Goal: Find specific page/section: Find specific page/section

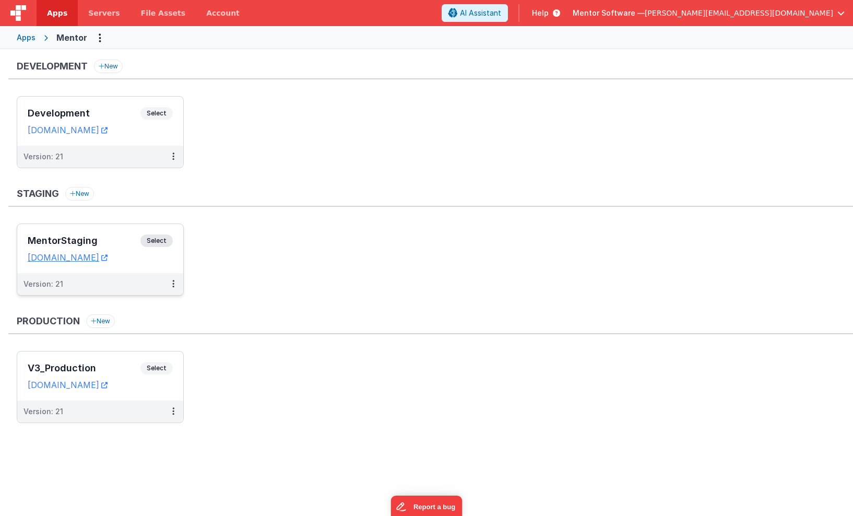
click at [116, 246] on div "MentorStaging Select" at bounding box center [100, 244] width 145 height 18
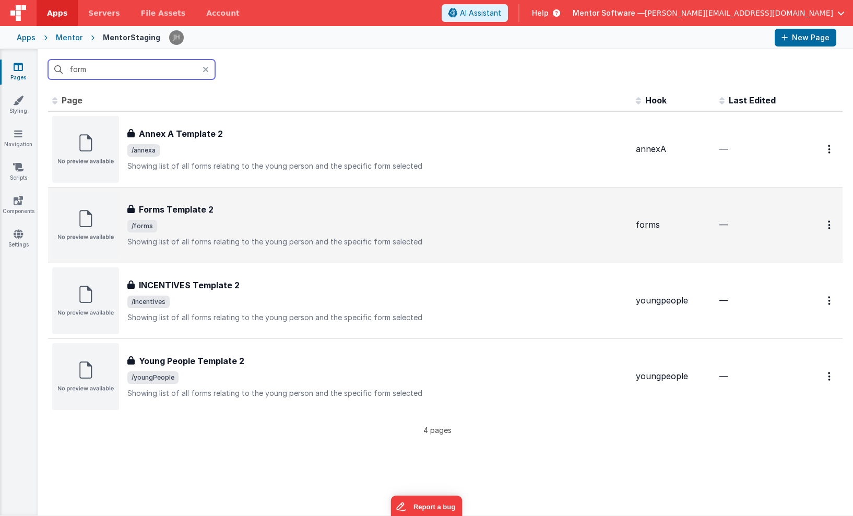
type input "form"
click at [257, 211] on div "Forms Template 2" at bounding box center [377, 209] width 500 height 13
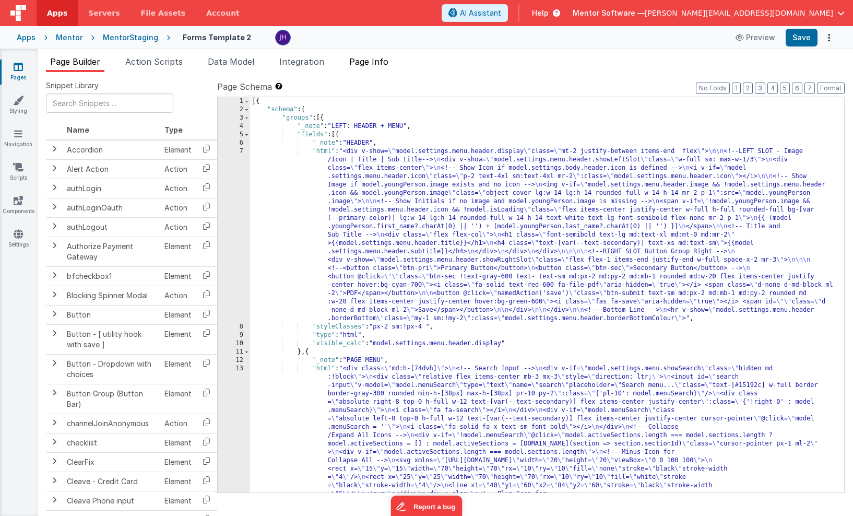
click at [382, 63] on span "Page Info" at bounding box center [368, 61] width 39 height 10
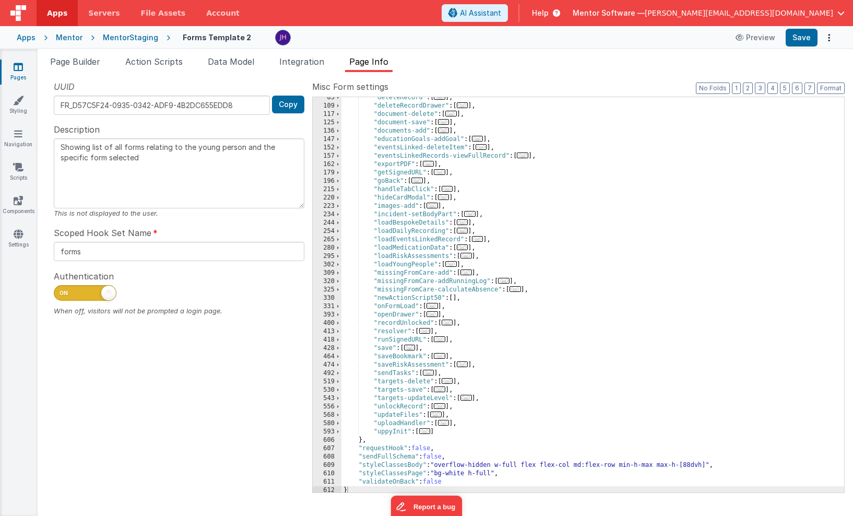
scroll to position [148, 0]
click at [436, 305] on span "..." at bounding box center [432, 304] width 11 height 6
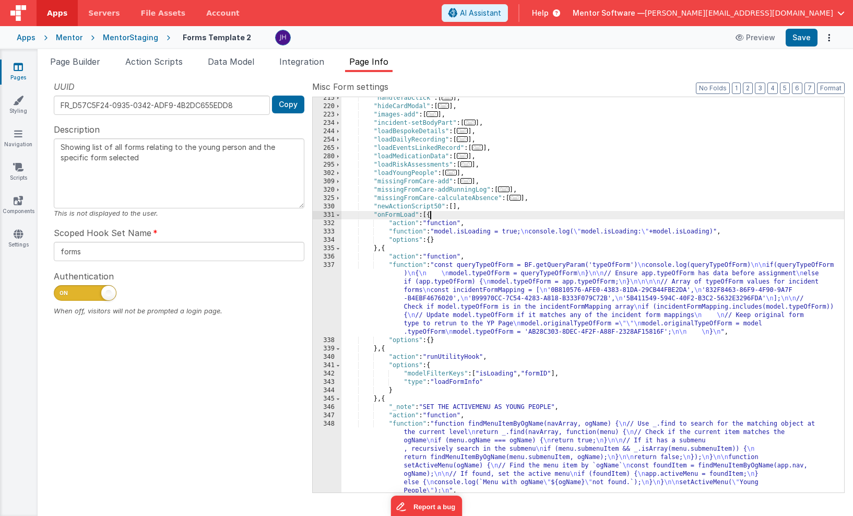
scroll to position [237, 0]
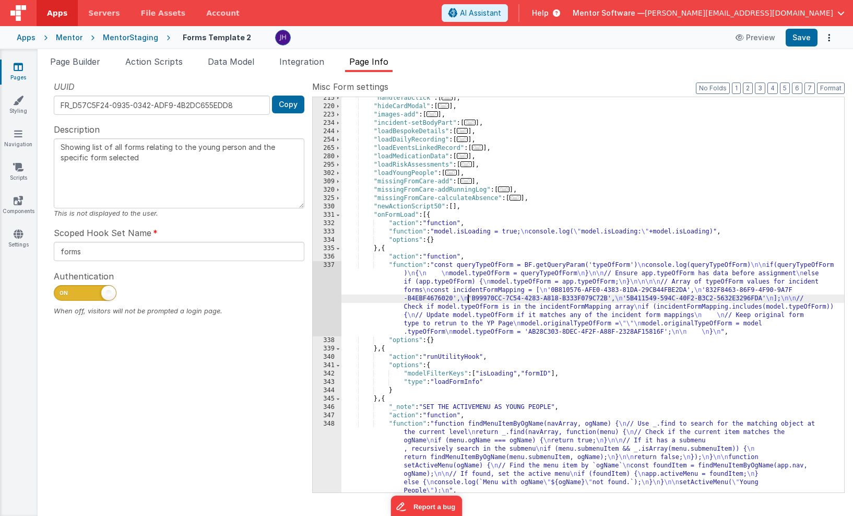
click at [467, 296] on div ""handleTabClick" : [ ... ] , "hideCardModal" : [ ... ] , "images-add" : [ ... ]…" at bounding box center [593, 300] width 503 height 412
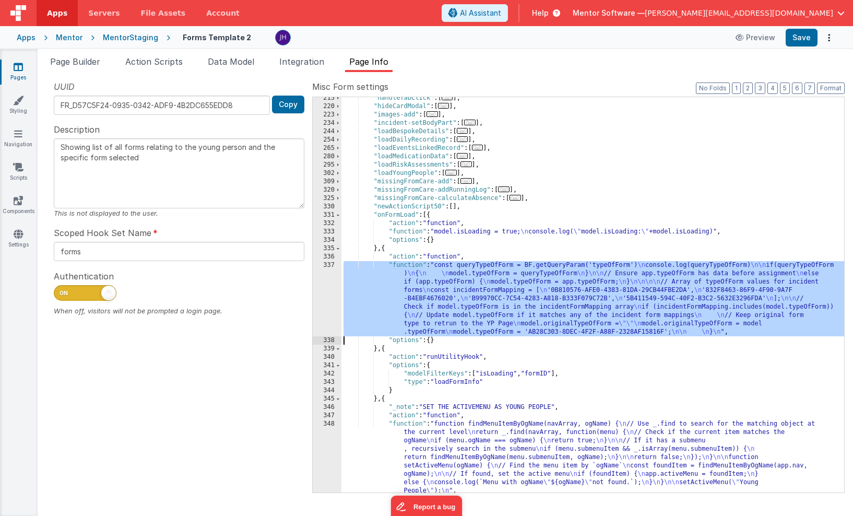
click at [319, 295] on div "337" at bounding box center [327, 298] width 29 height 75
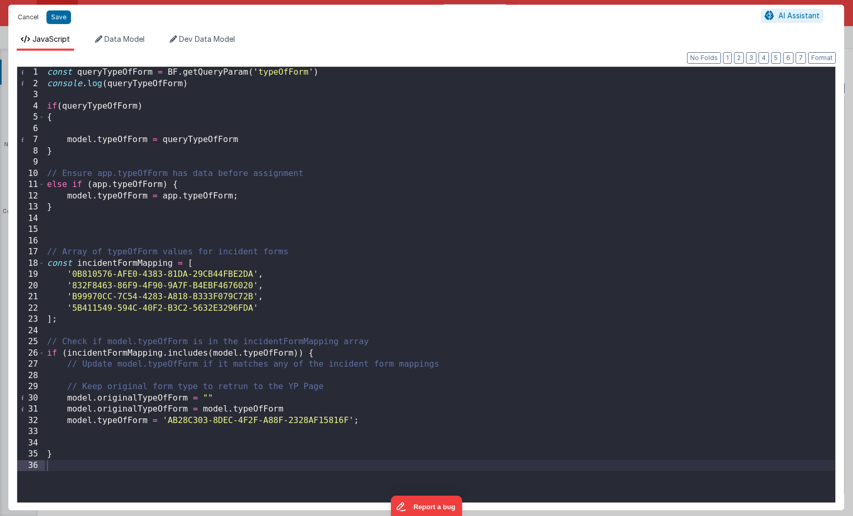
click at [30, 18] on button "Cancel" at bounding box center [28, 17] width 31 height 15
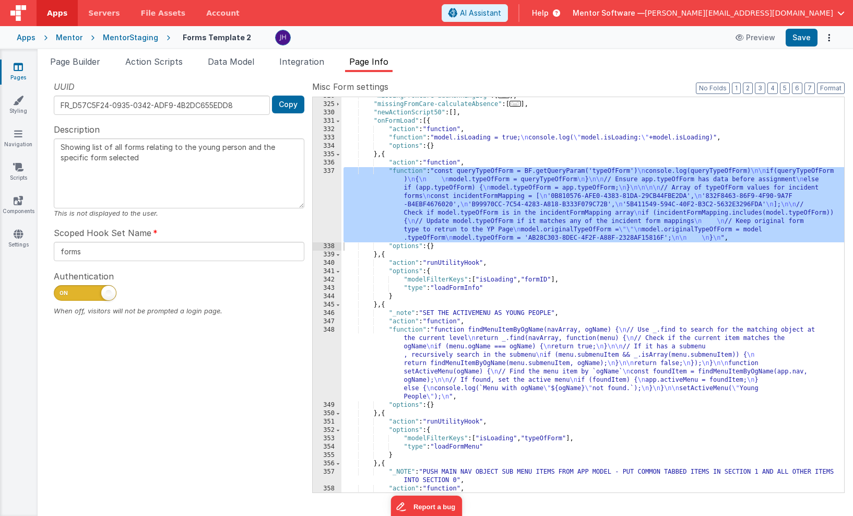
scroll to position [342, 0]
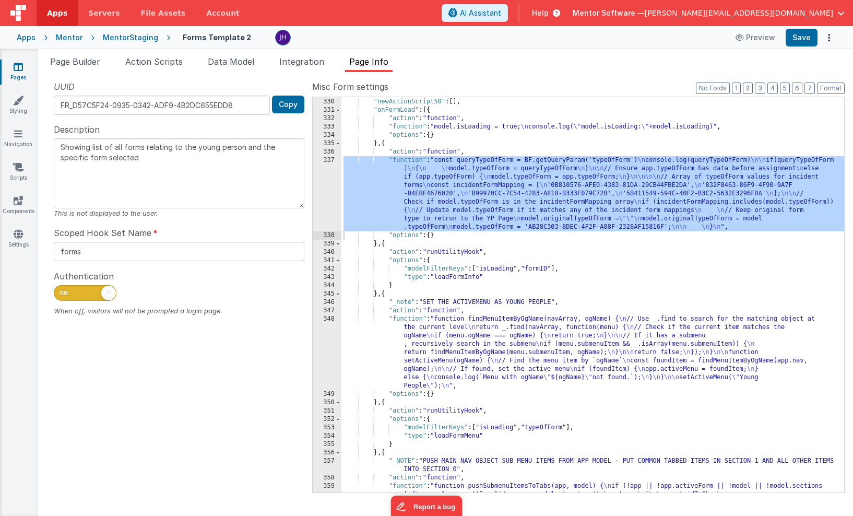
click at [513, 283] on div ""missingFromCare-calculateAbsence" : [ ... ] , "newActionScript50" : [ ] , "onF…" at bounding box center [593, 437] width 503 height 696
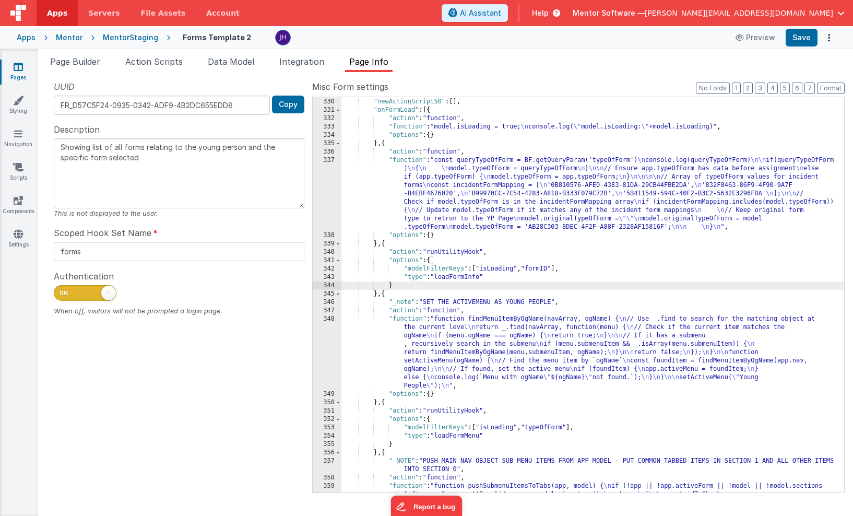
click at [518, 278] on div ""missingFromCare-calculateAbsence" : [ ... ] , "newActionScript50" : [ ] , "onF…" at bounding box center [593, 437] width 503 height 696
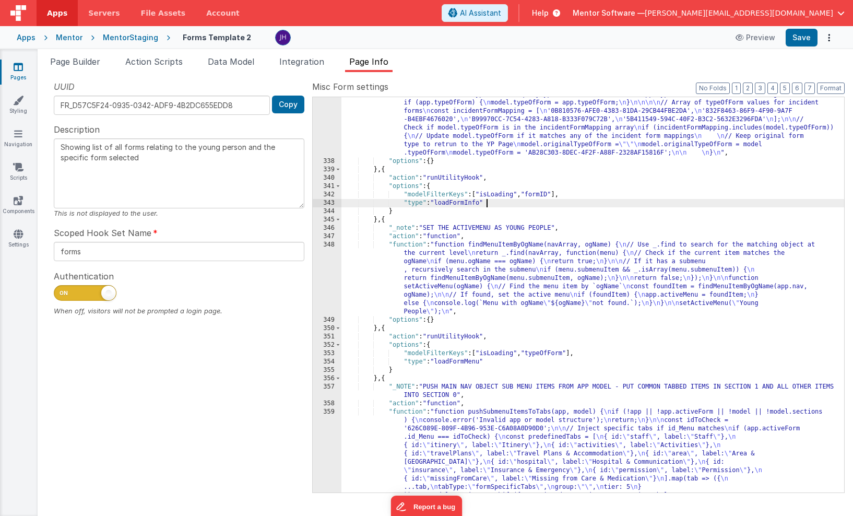
scroll to position [431, 0]
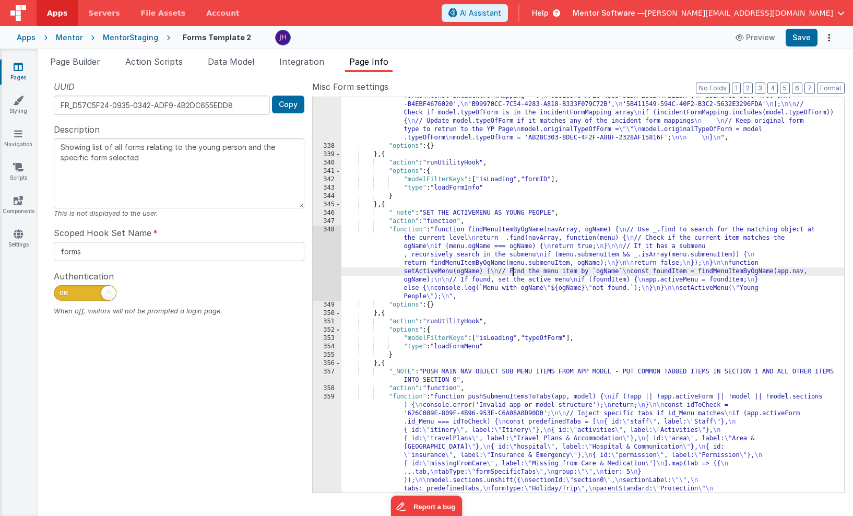
click at [513, 273] on div ""function" : "const queryTypeOfForm = BF.getQueryParam('typeOfForm') \n console…" at bounding box center [593, 448] width 503 height 763
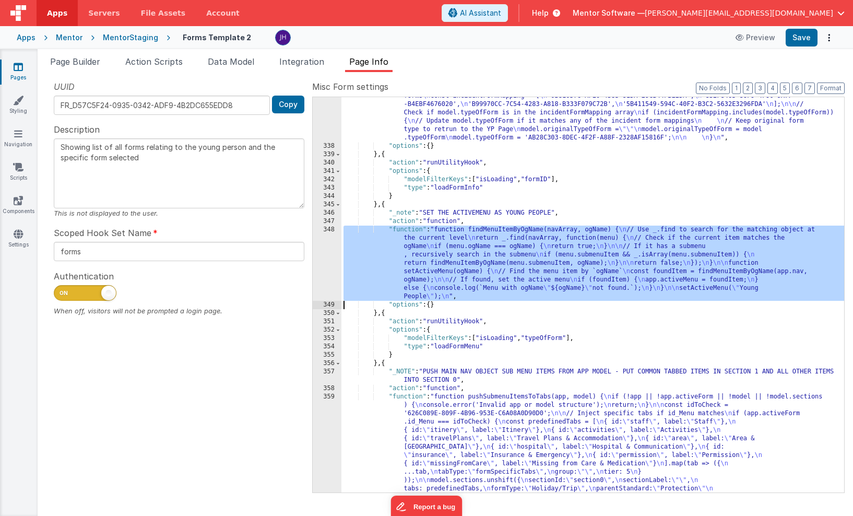
click at [334, 258] on div "348" at bounding box center [327, 263] width 29 height 75
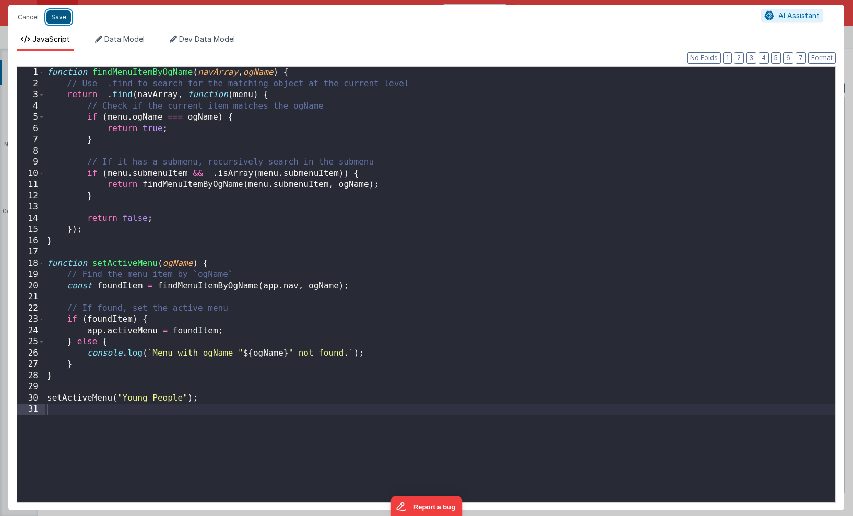
click at [60, 17] on button "Save" at bounding box center [58, 17] width 25 height 14
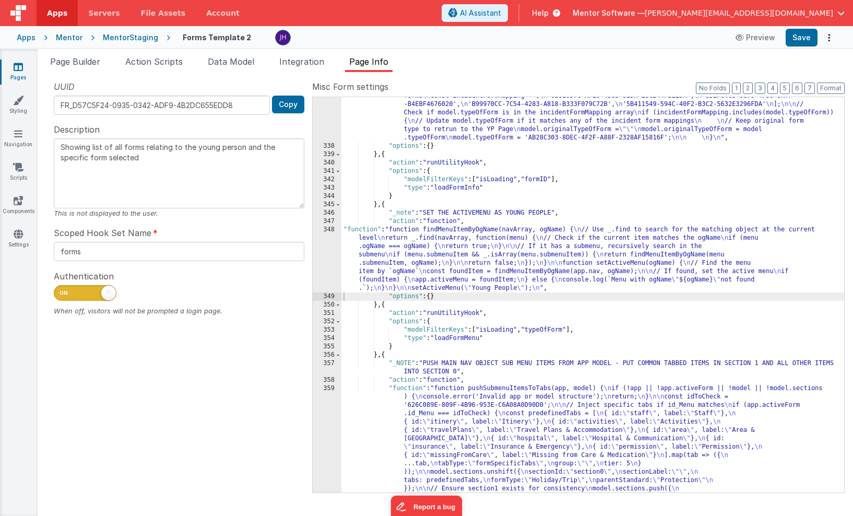
click at [452, 323] on div ""function" : "const queryTypeOfForm = BF.getQueryParam('typeOfForm') \n console…" at bounding box center [593, 448] width 503 height 763
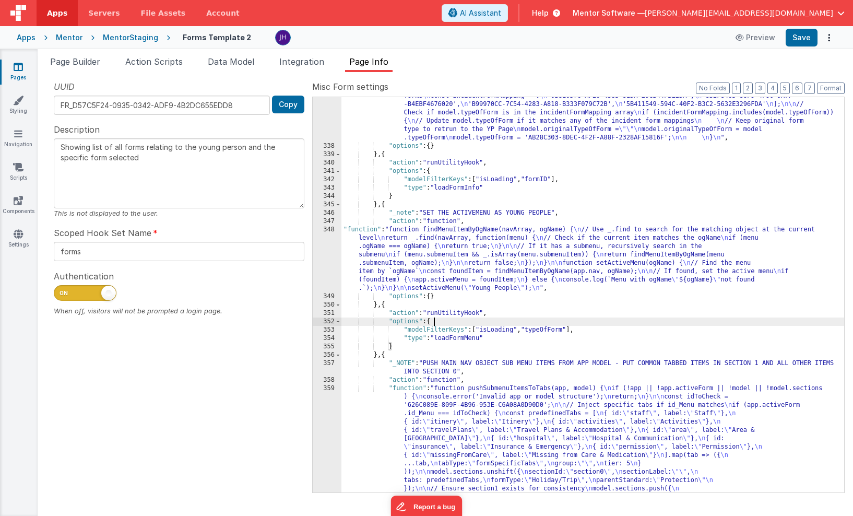
click at [21, 67] on icon at bounding box center [18, 67] width 9 height 10
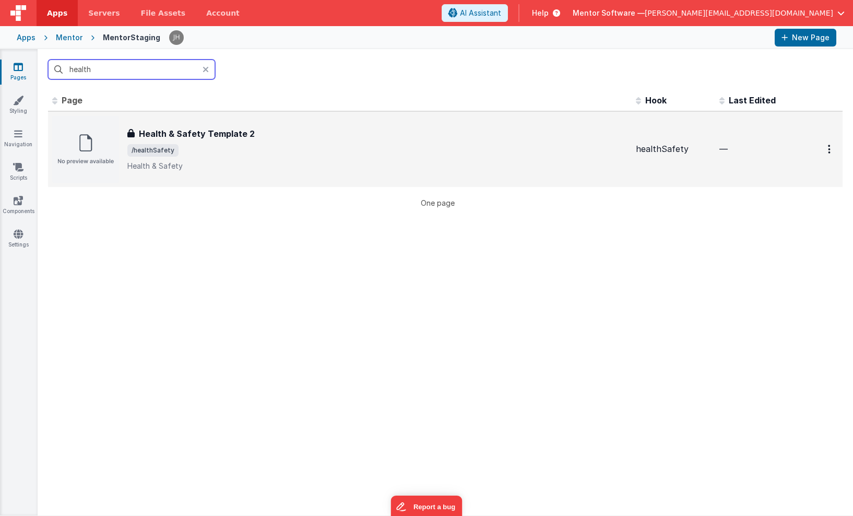
type input "health"
click at [237, 156] on span "/healthSafety" at bounding box center [377, 150] width 500 height 13
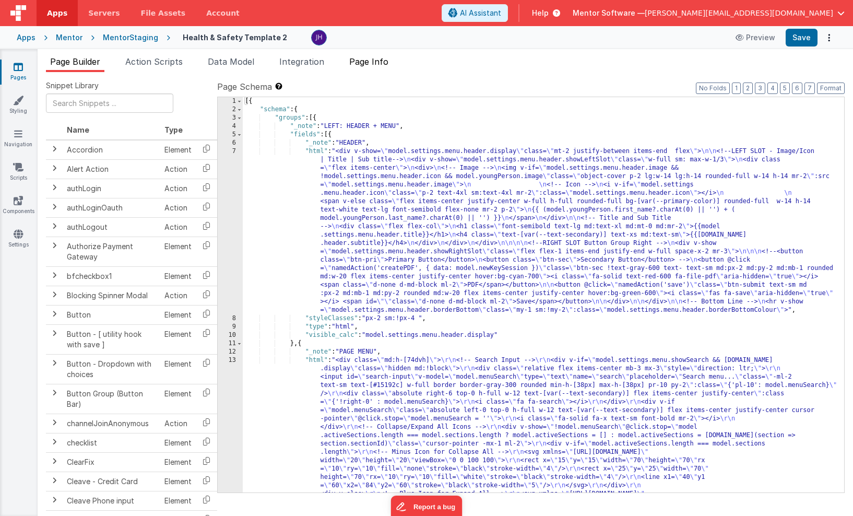
click at [383, 64] on span "Page Info" at bounding box center [368, 61] width 39 height 10
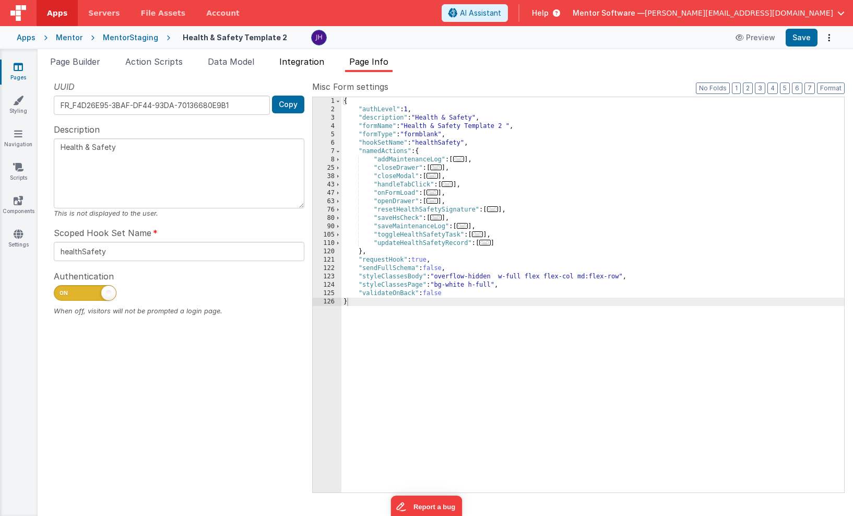
click at [296, 59] on span "Integration" at bounding box center [301, 61] width 45 height 10
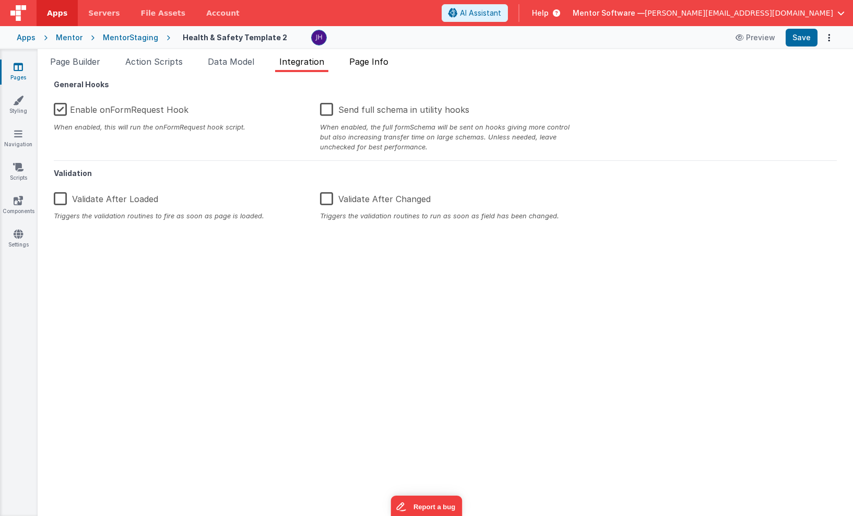
click at [365, 64] on span "Page Info" at bounding box center [368, 61] width 39 height 10
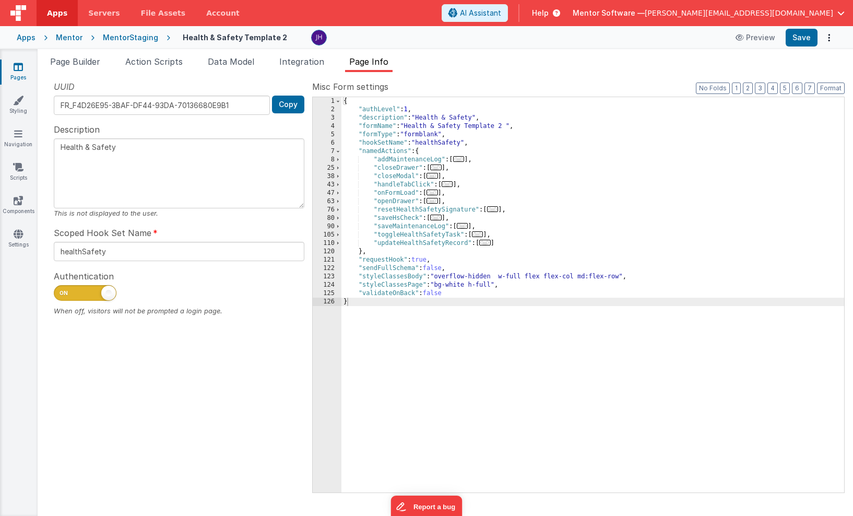
click at [20, 68] on icon at bounding box center [18, 67] width 9 height 10
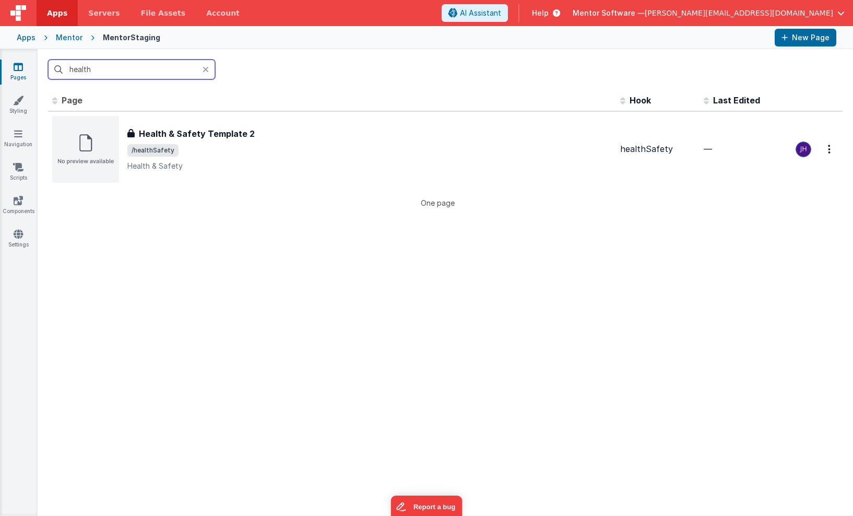
click at [124, 73] on input "health" at bounding box center [131, 70] width 167 height 20
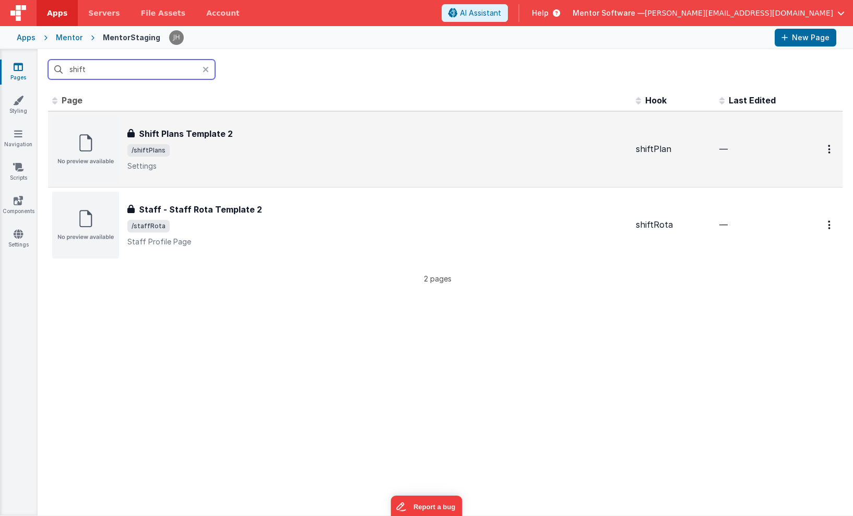
type input "shift"
click at [214, 146] on span "/shiftPlans" at bounding box center [377, 150] width 500 height 13
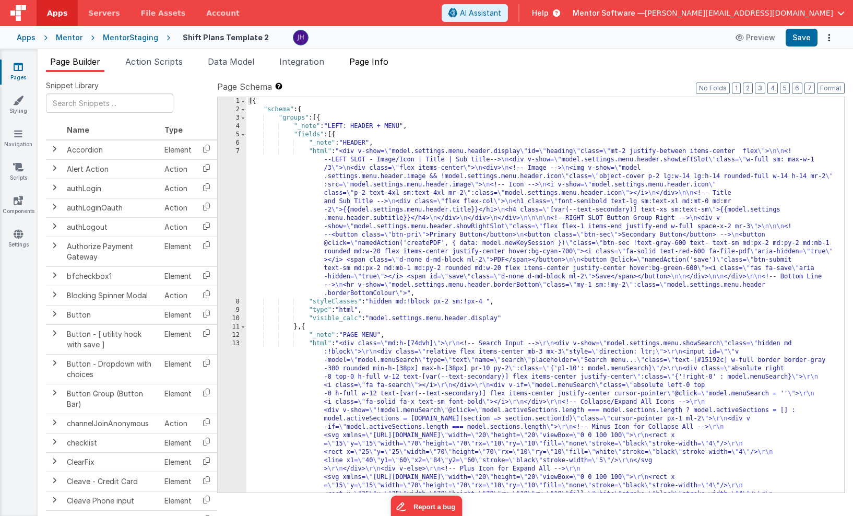
click at [381, 64] on span "Page Info" at bounding box center [368, 61] width 39 height 10
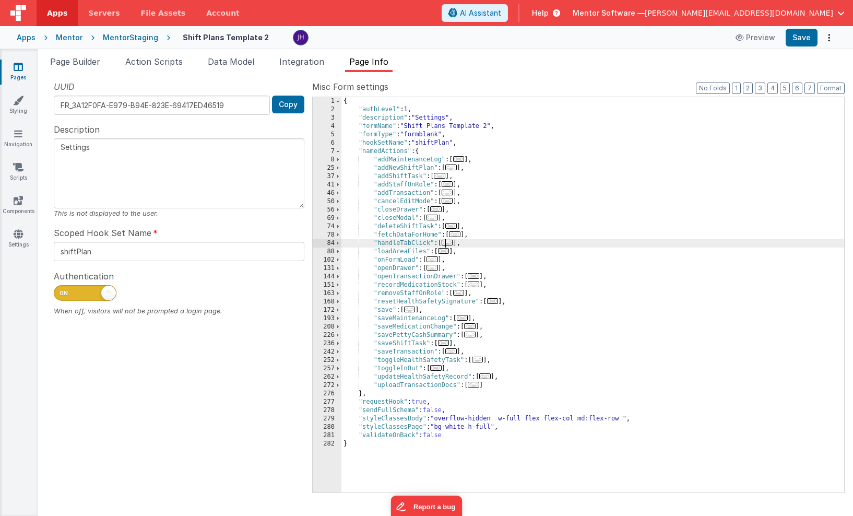
click at [450, 243] on span "..." at bounding box center [447, 243] width 11 height 6
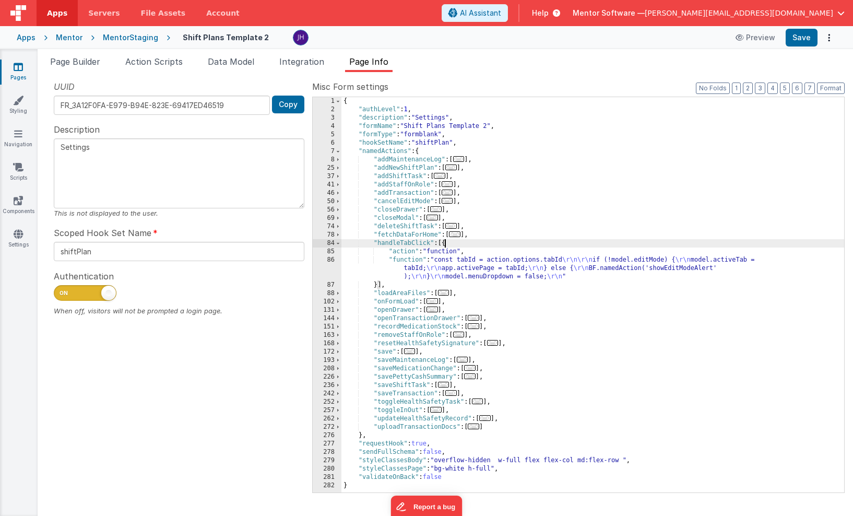
click at [481, 263] on div "{ "authLevel" : 1 , "description" : "Settings" , "formName" : "Shift Plans Temp…" at bounding box center [593, 303] width 503 height 412
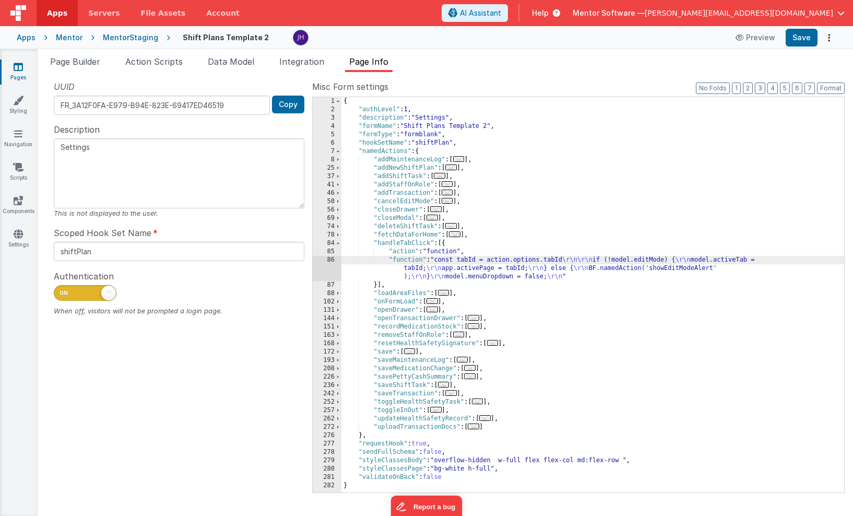
click at [326, 262] on div "86" at bounding box center [327, 268] width 29 height 25
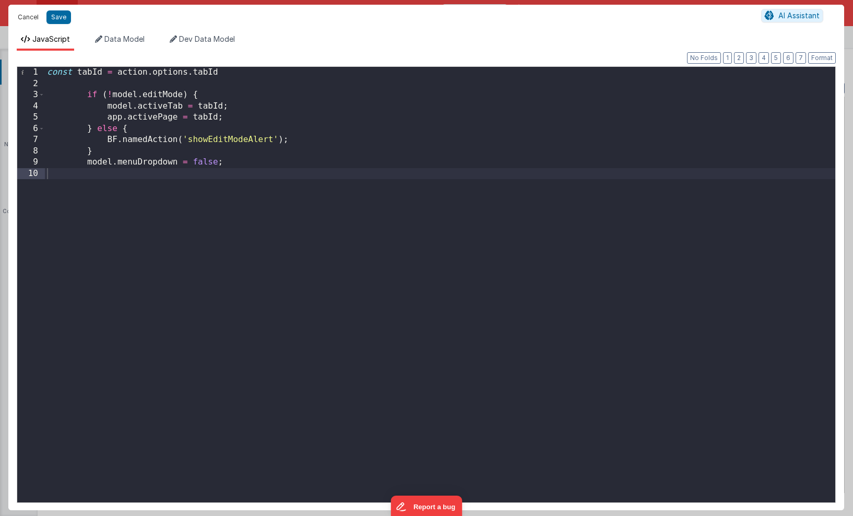
click at [30, 17] on button "Cancel" at bounding box center [28, 17] width 31 height 15
